Goal: Navigation & Orientation: Find specific page/section

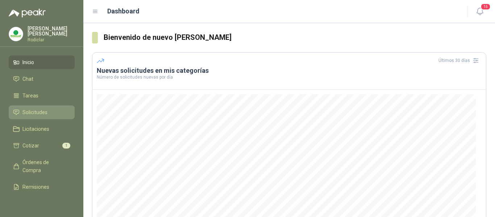
click at [34, 113] on span "Solicitudes" at bounding box center [34, 112] width 25 height 8
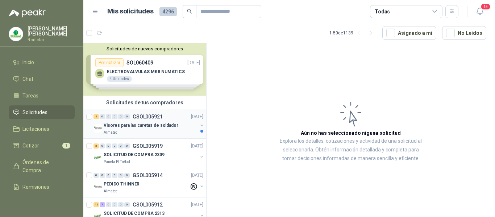
click at [158, 130] on div "Almatec" at bounding box center [151, 133] width 94 height 6
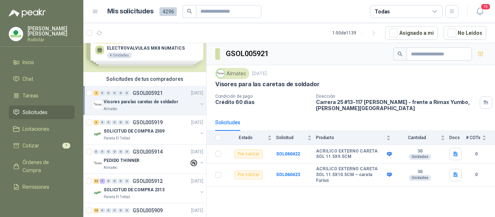
scroll to position [36, 0]
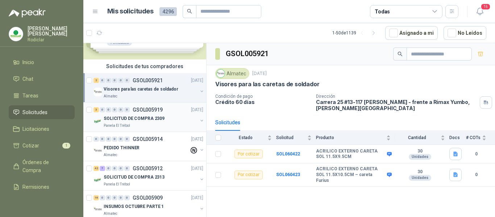
click at [170, 123] on div "Panela El Trébol" at bounding box center [151, 126] width 94 height 6
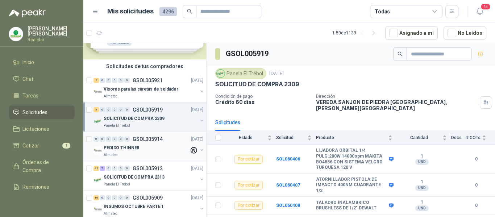
click at [163, 154] on div "Almatec" at bounding box center [146, 155] width 85 height 6
